Goal: Transaction & Acquisition: Purchase product/service

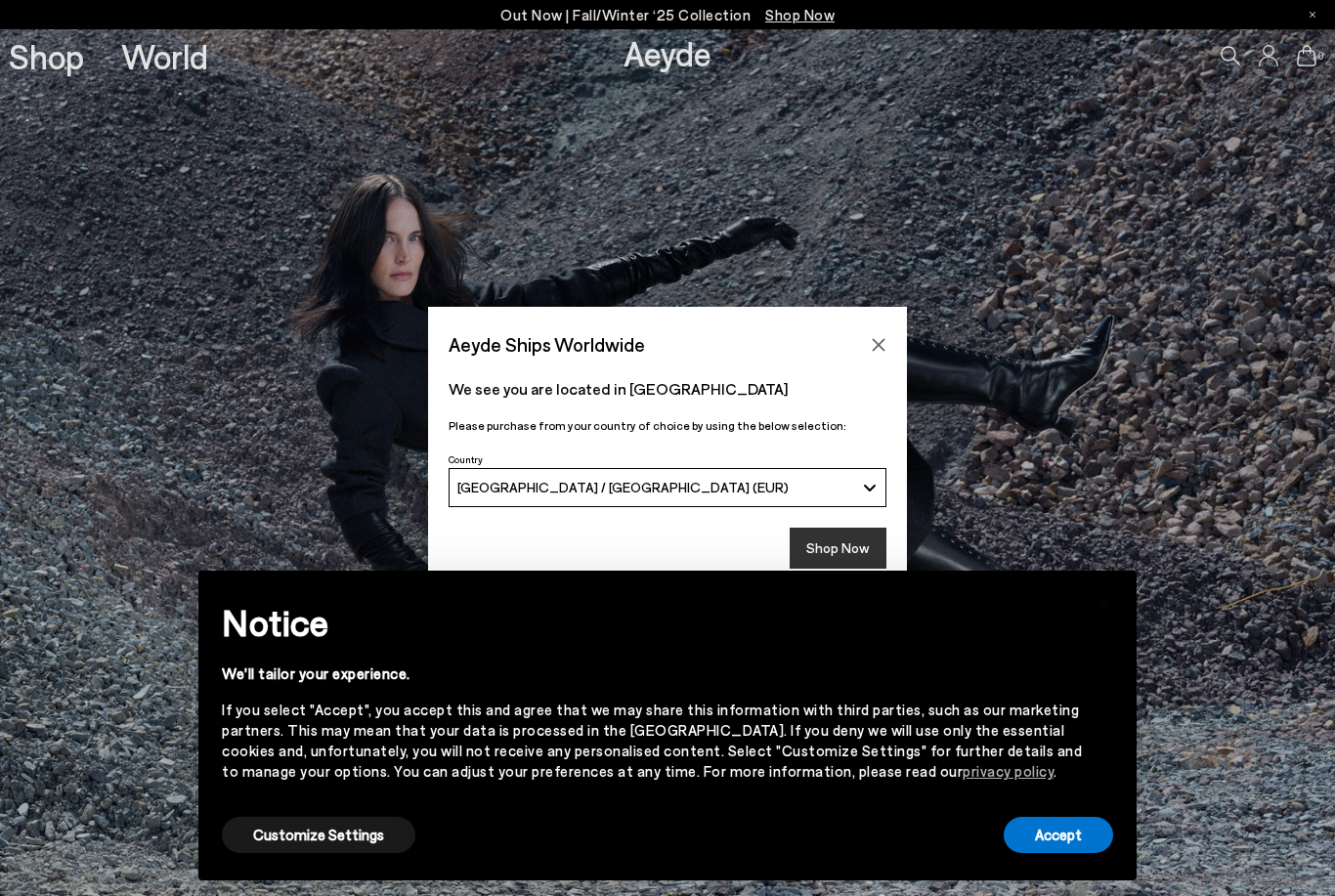
click at [843, 554] on button "Shop Now" at bounding box center [838, 548] width 97 height 41
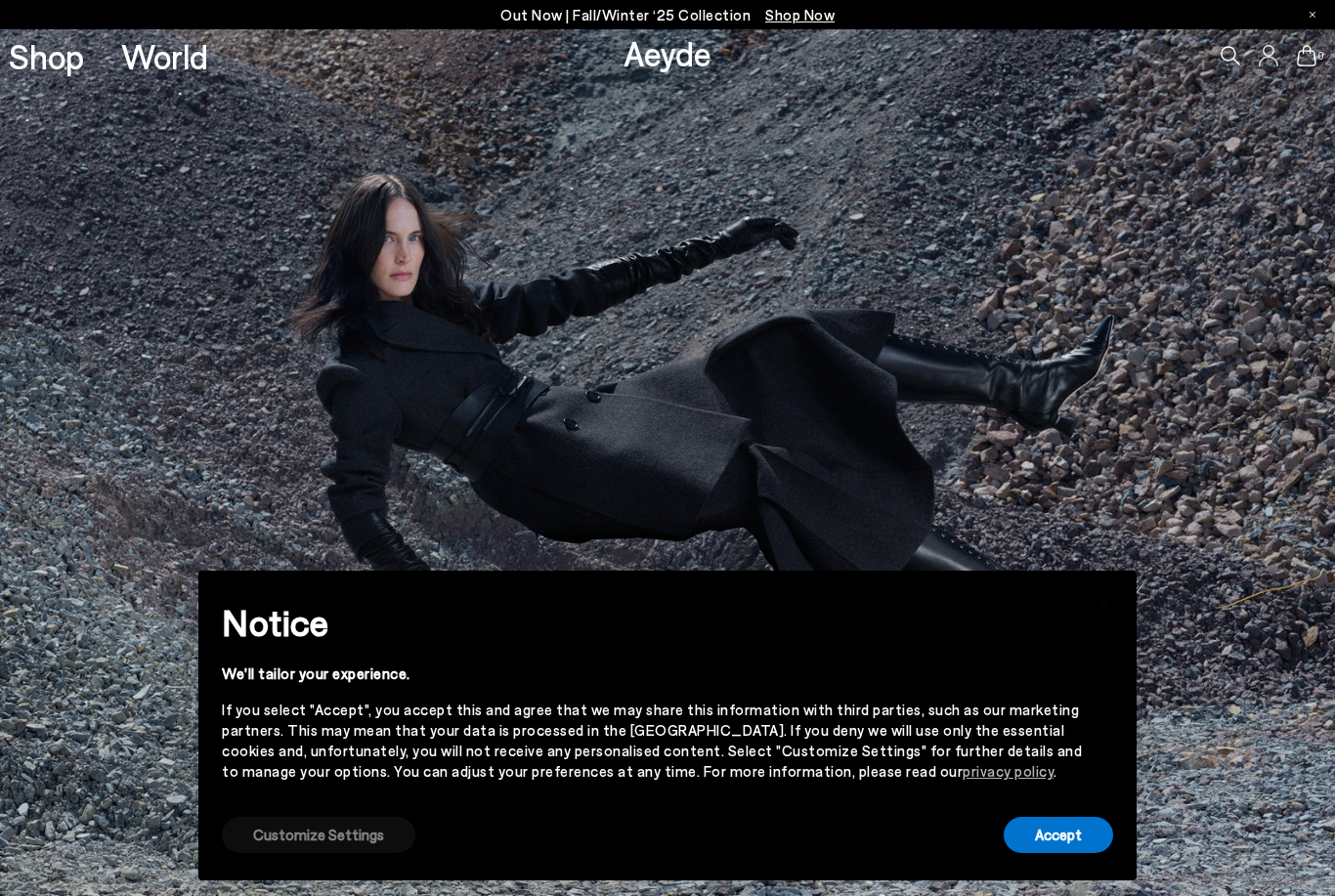
click at [307, 835] on button "Customize Settings" at bounding box center [318, 835] width 194 height 37
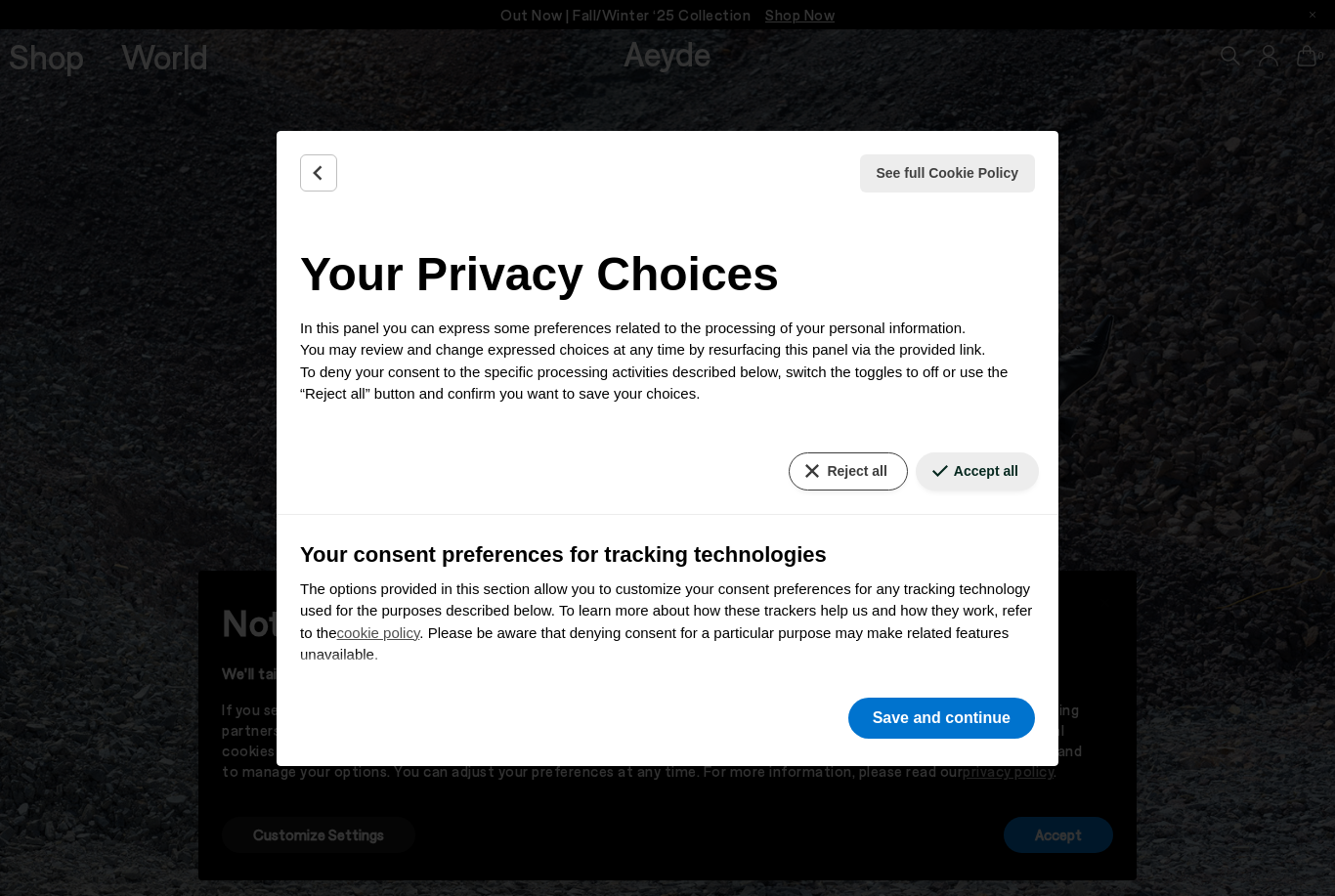
click at [881, 452] on button "Reject all" at bounding box center [848, 471] width 119 height 39
click at [853, 469] on button "Reject all" at bounding box center [848, 471] width 119 height 39
click at [948, 716] on button "Save and continue" at bounding box center [941, 718] width 187 height 41
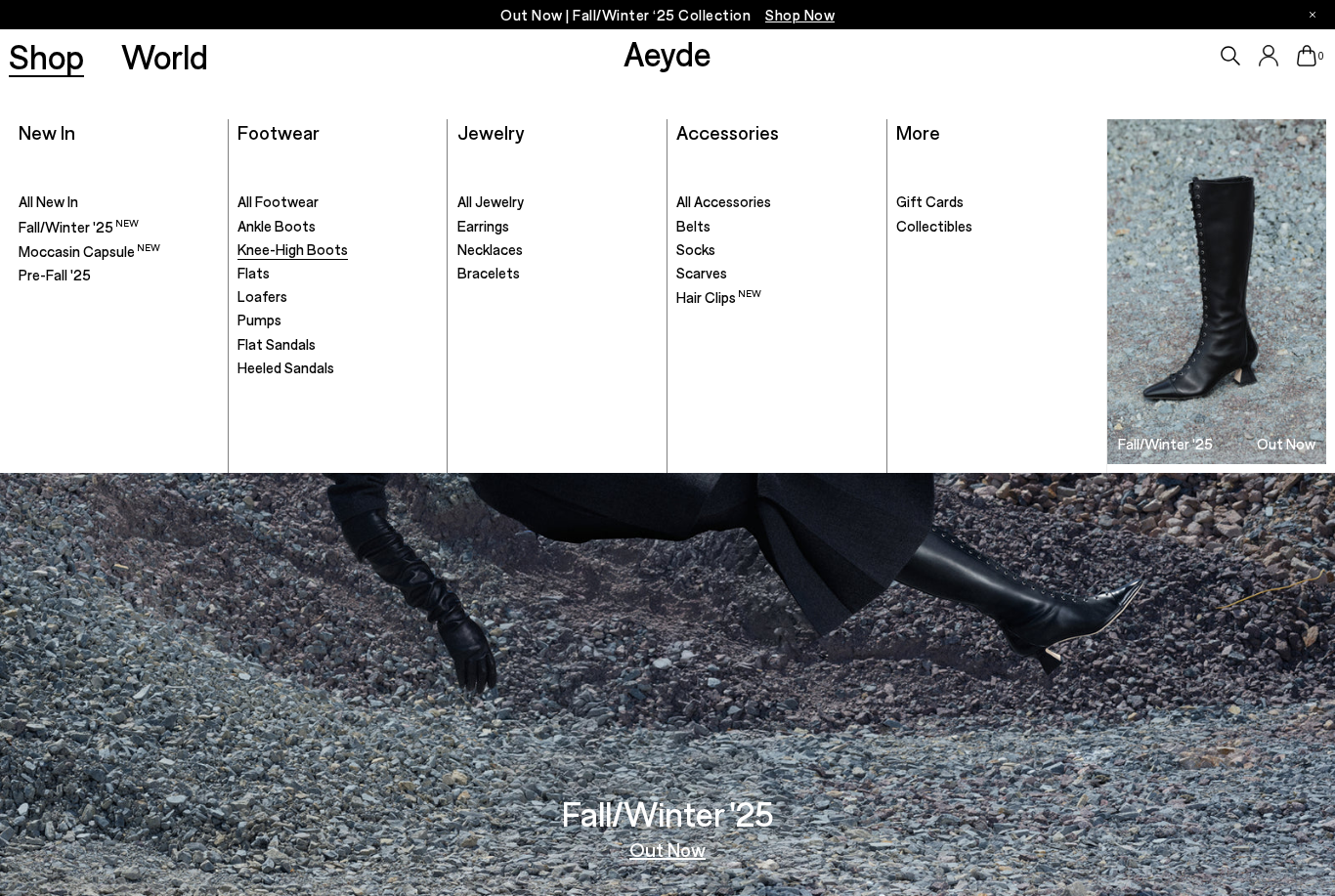
click at [289, 245] on span "Knee-High Boots" at bounding box center [292, 249] width 111 height 18
